Goal: Use online tool/utility: Utilize a website feature to perform a specific function

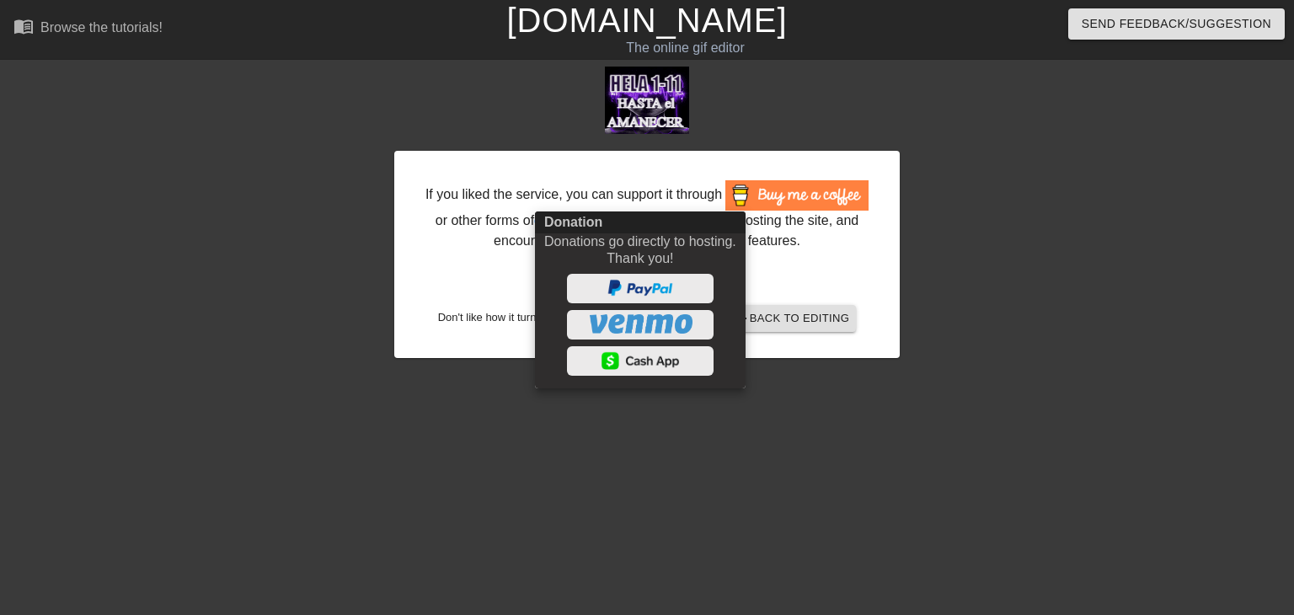
click at [805, 321] on div at bounding box center [647, 307] width 1294 height 615
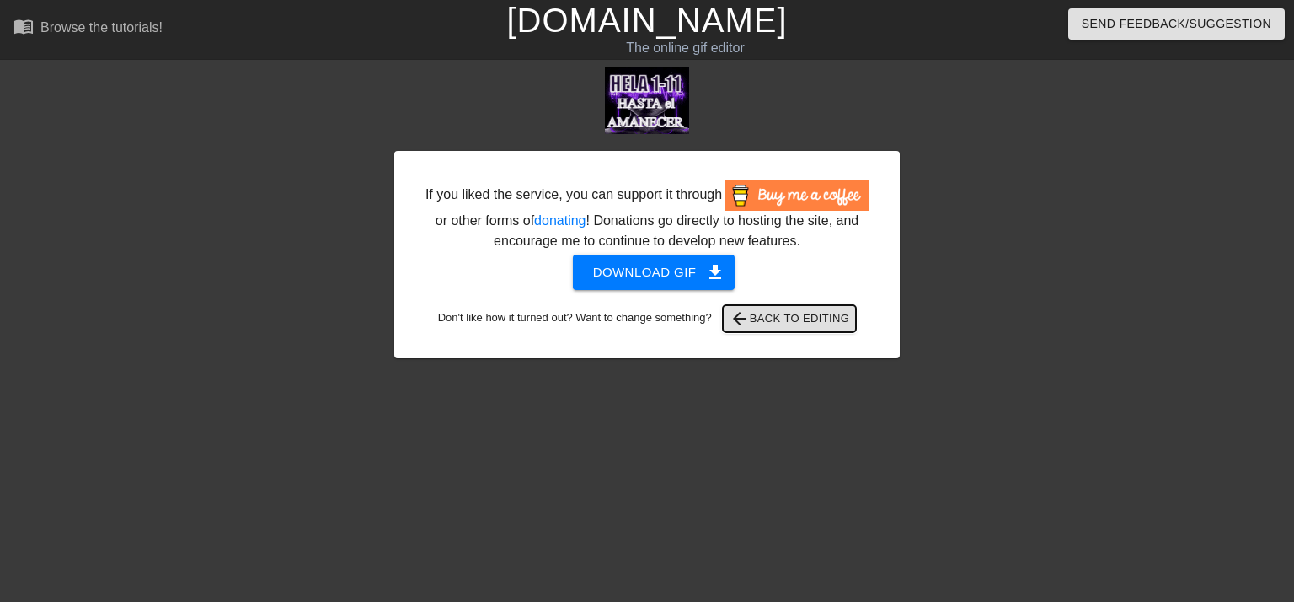
click at [774, 317] on span "arrow_back Back to Editing" at bounding box center [790, 318] width 120 height 20
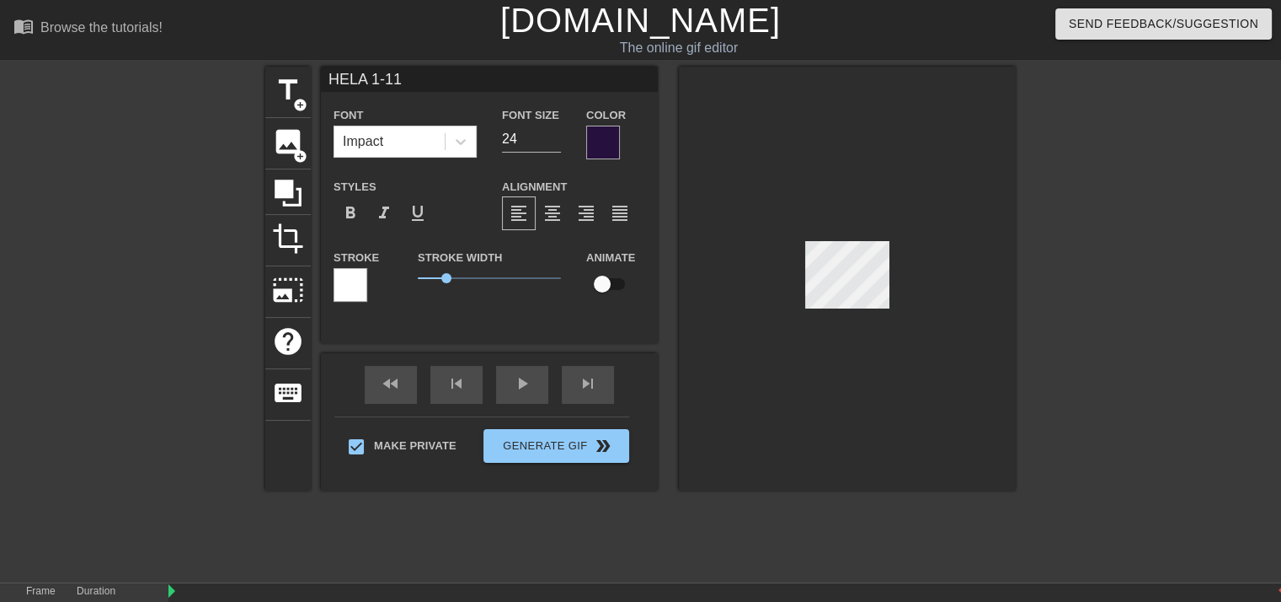
click at [369, 80] on input "HELA 1-11" at bounding box center [489, 79] width 337 height 25
click at [369, 80] on input "CBM 1-11" at bounding box center [489, 79] width 337 height 25
click at [378, 82] on input "CBM 1-11" at bounding box center [489, 79] width 337 height 25
click at [388, 82] on input "CBM 1-11" at bounding box center [489, 79] width 337 height 25
click at [403, 84] on input "CBM 1-11" at bounding box center [489, 79] width 337 height 25
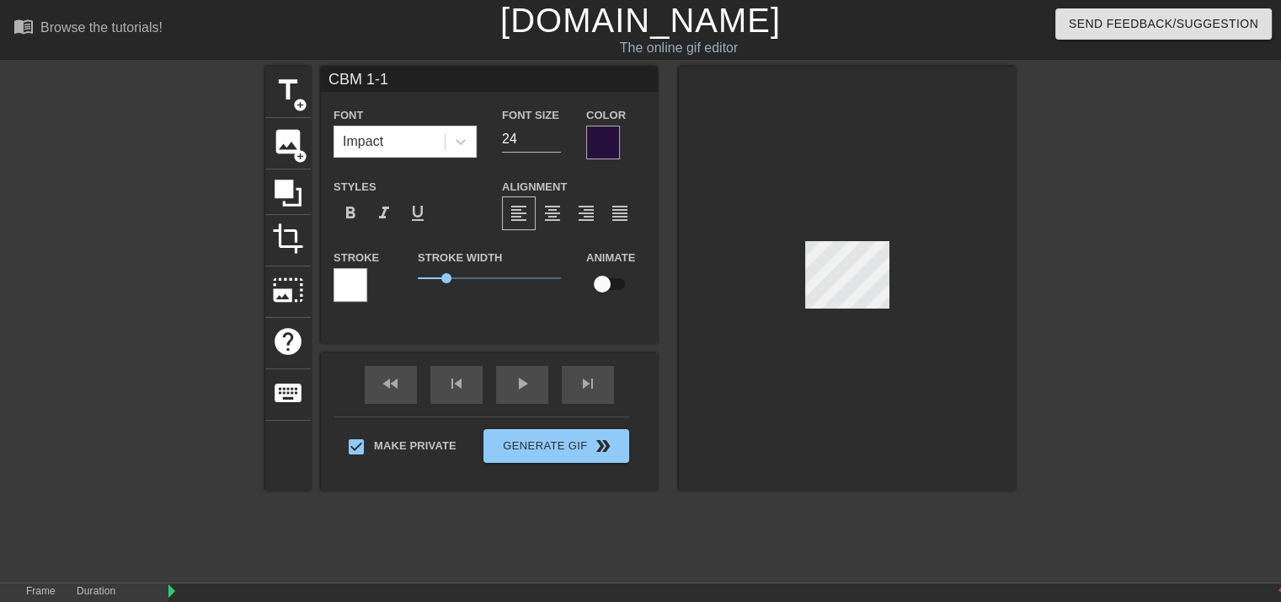
type input "CBM 1-17"
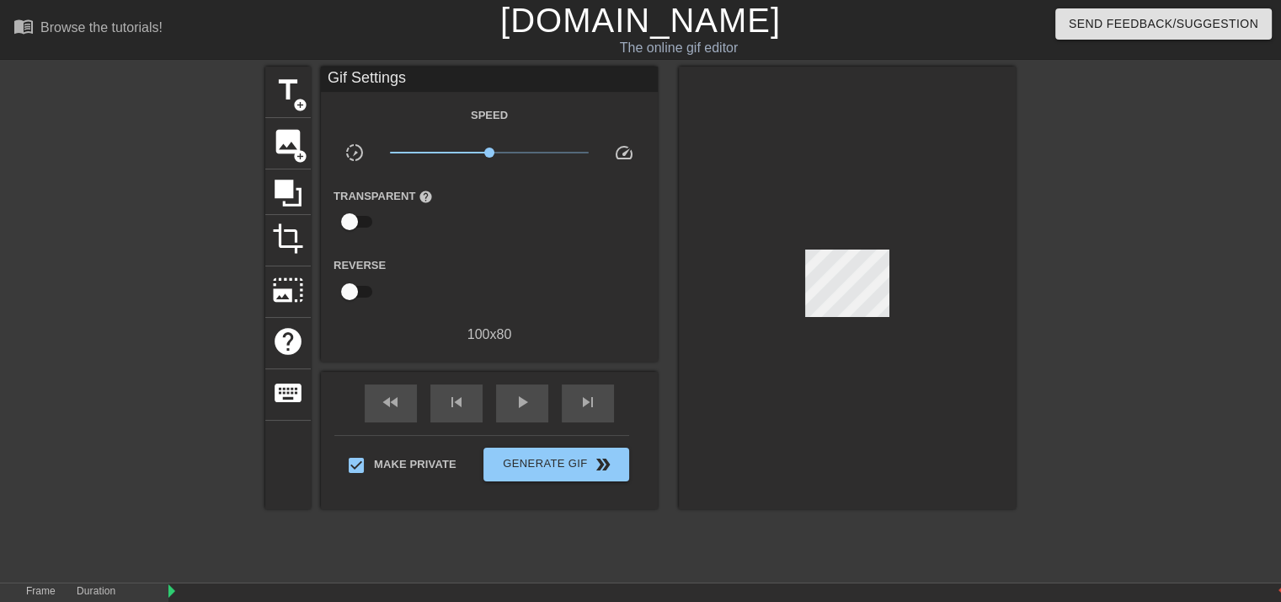
click at [721, 104] on div at bounding box center [847, 288] width 337 height 442
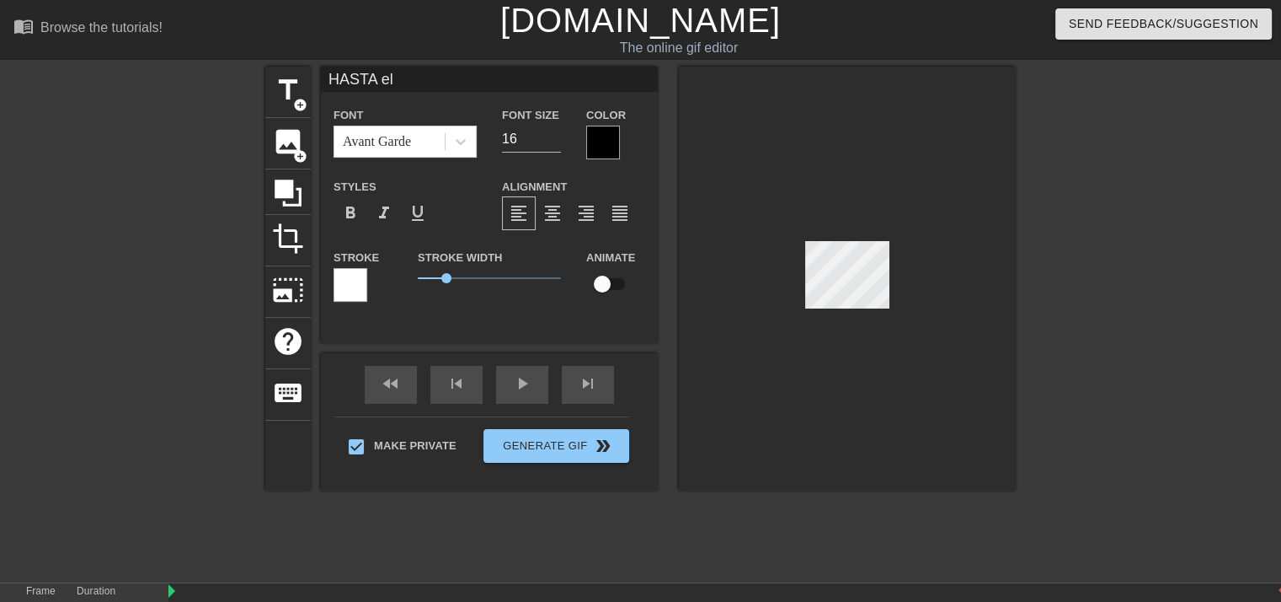
click at [526, 78] on input "HASTA el" at bounding box center [489, 79] width 337 height 25
type input "H"
click at [526, 78] on input at bounding box center [489, 79] width 337 height 25
type input "COME BACK"
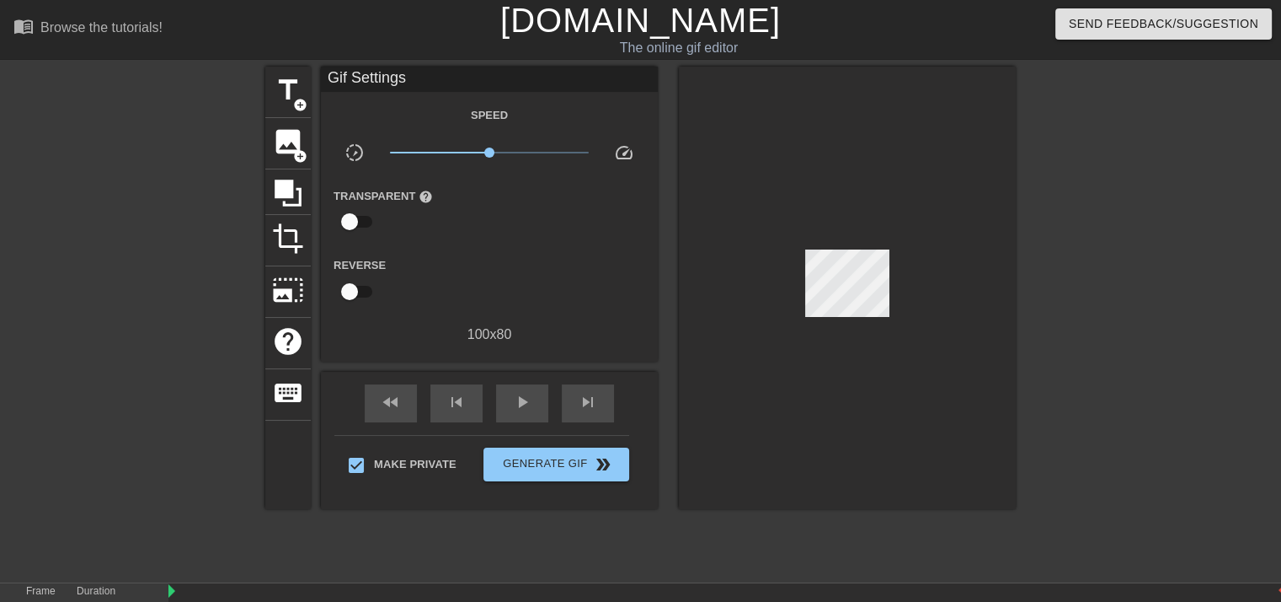
click at [848, 126] on div at bounding box center [847, 288] width 337 height 442
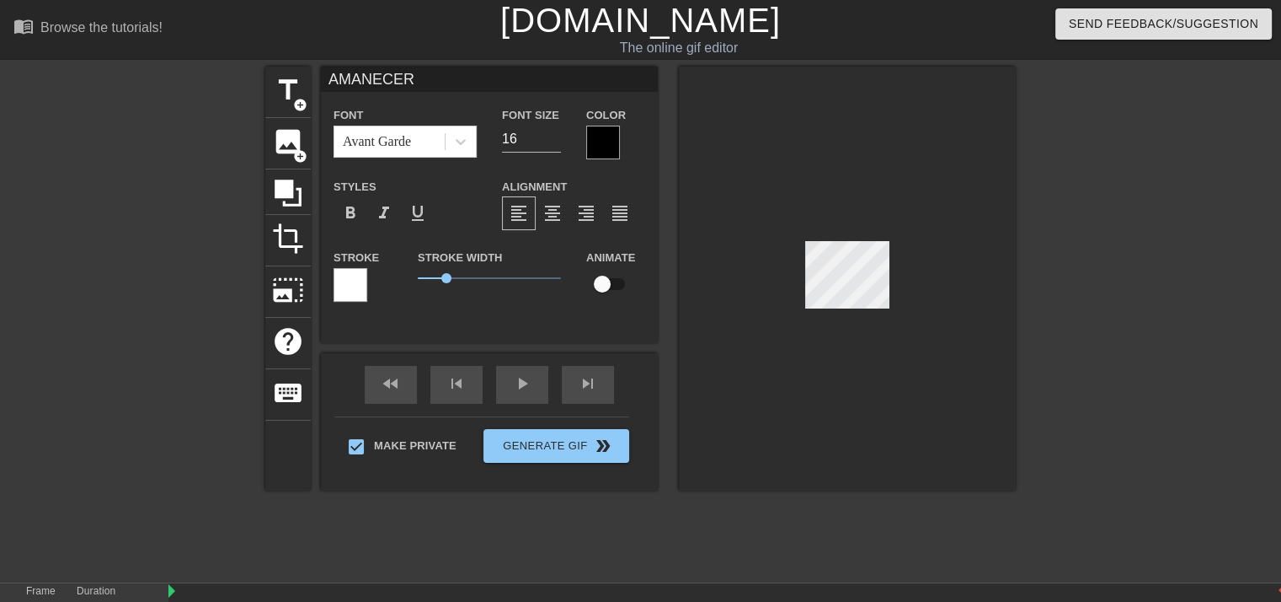
click at [839, 308] on div at bounding box center [847, 279] width 337 height 424
click at [517, 78] on input "AMANECER" at bounding box center [489, 79] width 337 height 25
type input "A"
type input "TO ME"
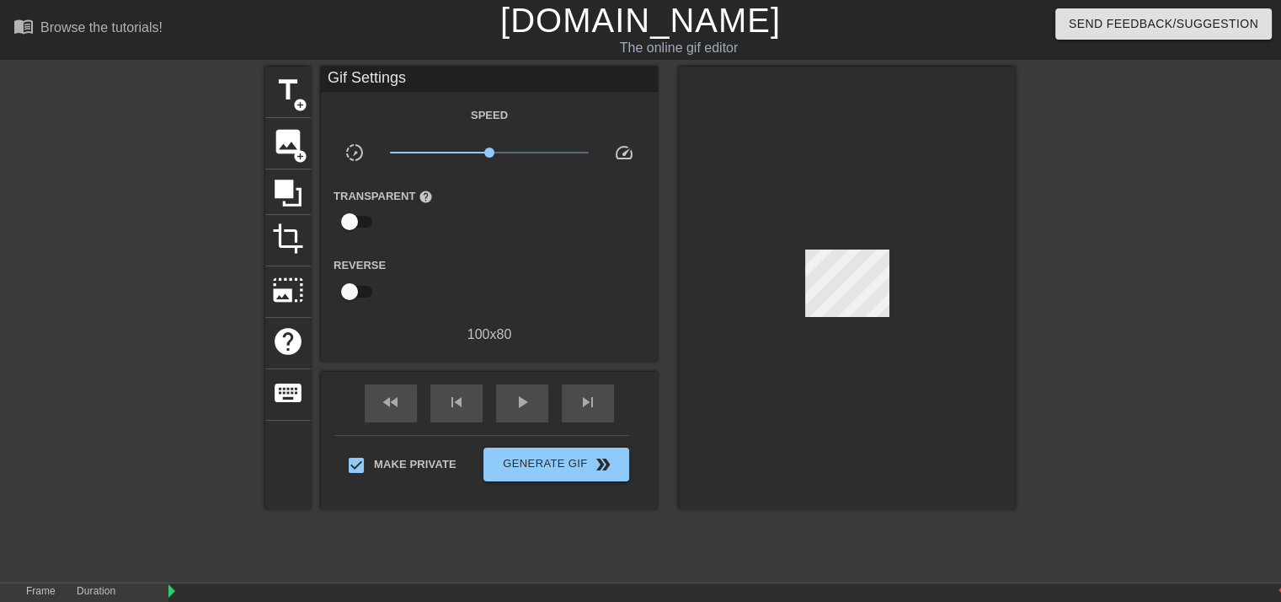
click at [832, 121] on div at bounding box center [847, 288] width 337 height 442
click at [539, 468] on span "Generate Gif double_arrow" at bounding box center [556, 464] width 132 height 20
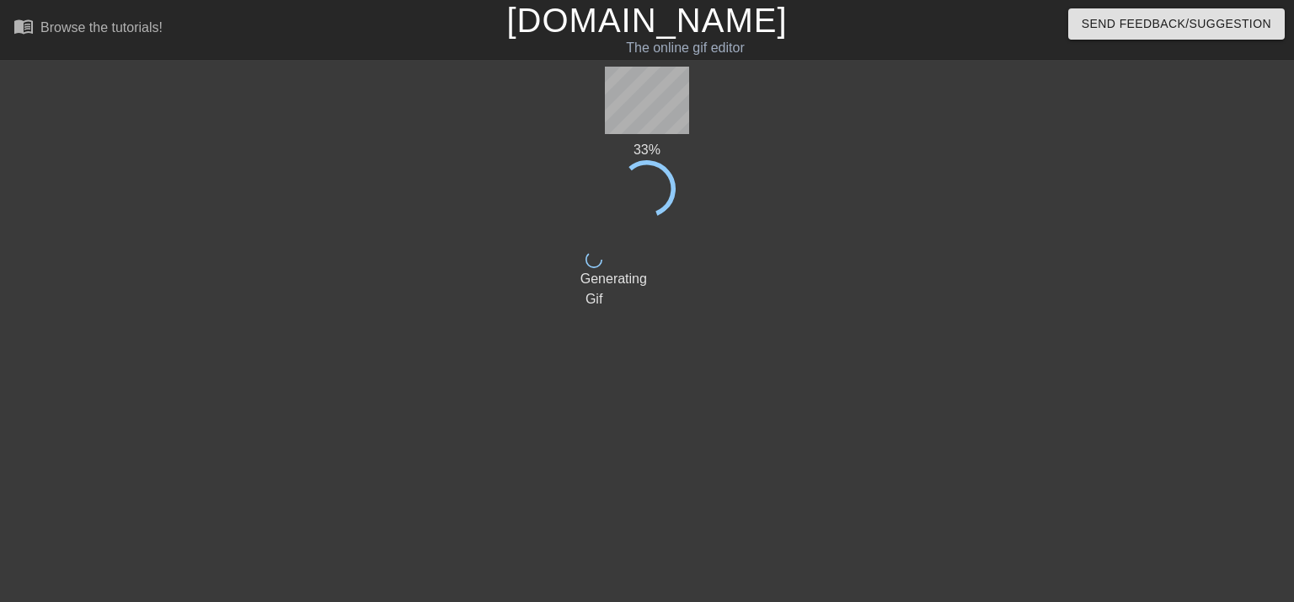
click at [603, 320] on div "33 % done Generating Gif title add_circle image add_circle crop photo_size_sele…" at bounding box center [647, 320] width 134 height 506
click at [647, 180] on icon at bounding box center [647, 188] width 81 height 81
click at [728, 181] on div "33 % done Generating Gif title add_circle image add_circle crop photo_size_sele…" at bounding box center [647, 320] width 1294 height 506
click at [646, 196] on icon at bounding box center [647, 188] width 81 height 81
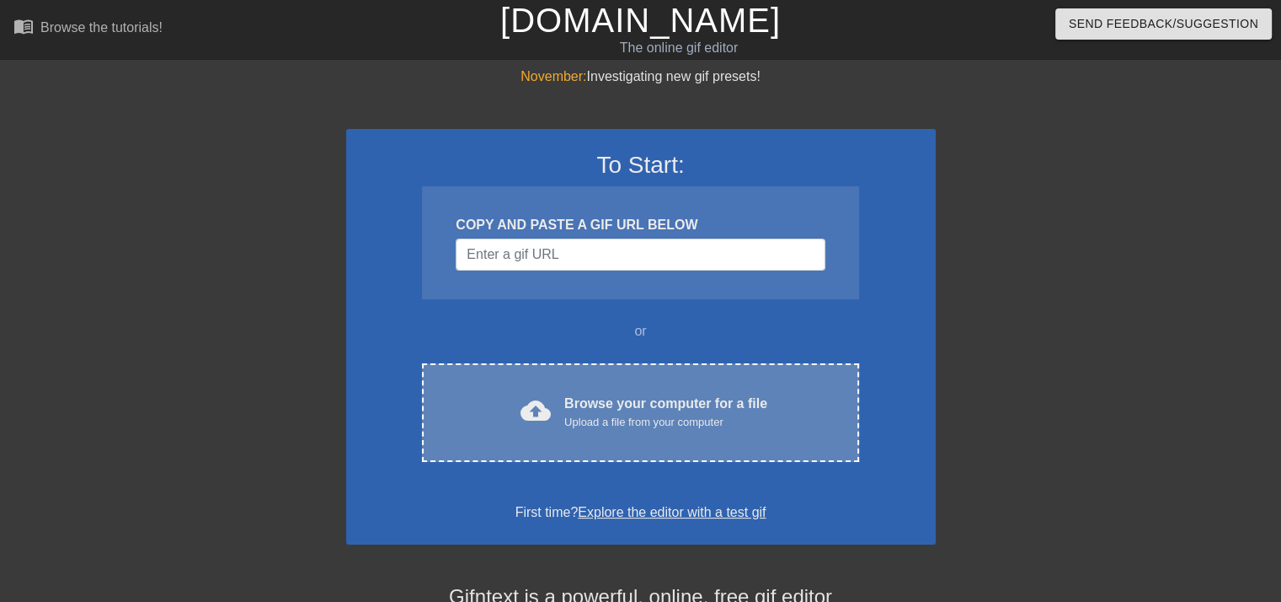
click at [678, 419] on div "Upload a file from your computer" at bounding box center [665, 422] width 203 height 17
